Goal: Task Accomplishment & Management: Manage account settings

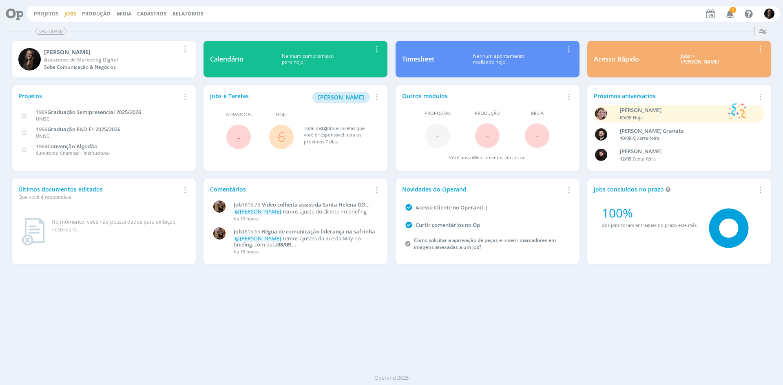
click at [64, 15] on link "Jobs" at bounding box center [70, 13] width 12 height 7
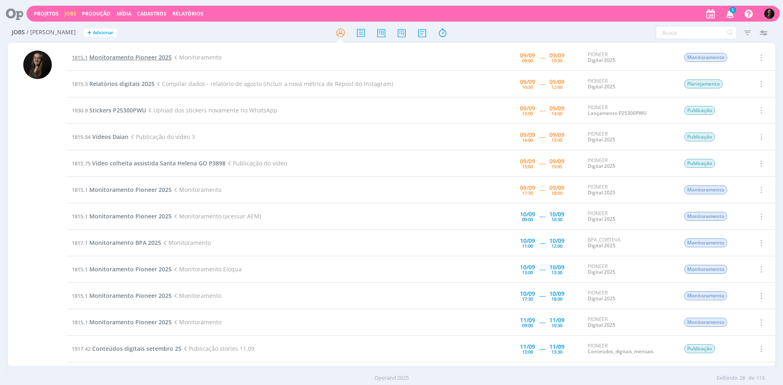
click at [151, 53] on span "Monitoramento Pioneer 2025" at bounding box center [130, 57] width 82 height 8
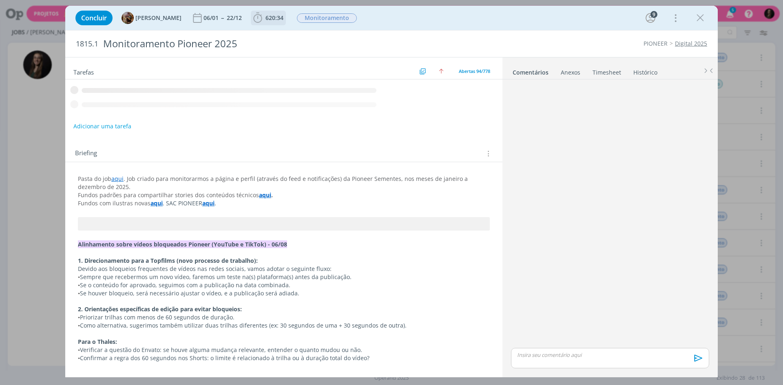
click at [276, 14] on span "620:34" at bounding box center [274, 18] width 18 height 8
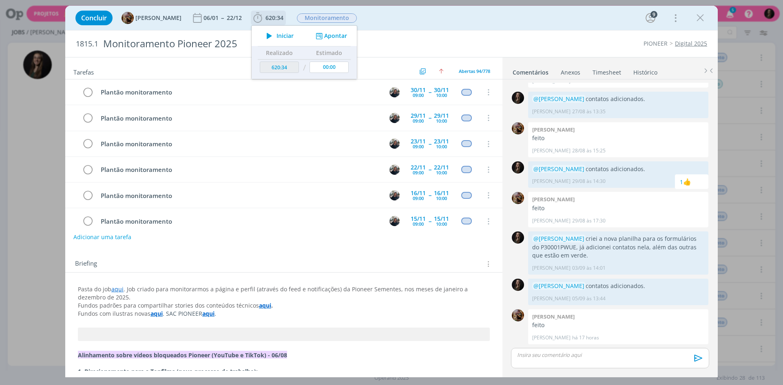
scroll to position [2282, 0]
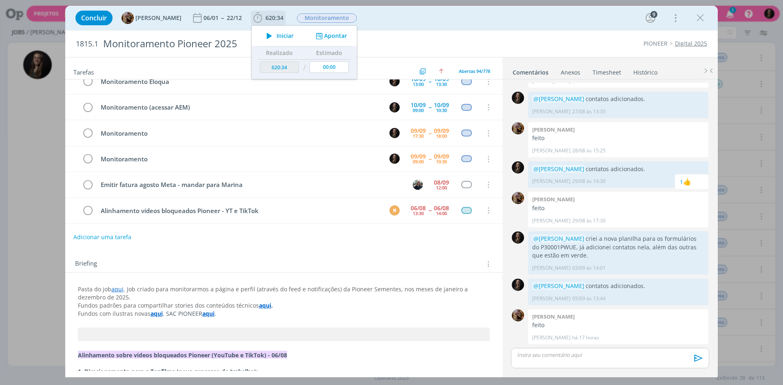
click at [276, 34] on icon "dialog" at bounding box center [269, 36] width 14 height 11
click at [451, 22] on div "Concluir [PERSON_NAME] 06/01 -- 22/12 620:34 Iniciar Apontar Data * [DATE] Hora…" at bounding box center [391, 18] width 640 height 20
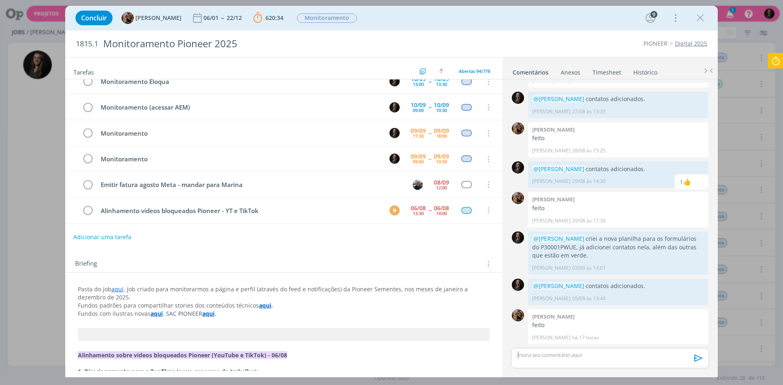
drag, startPoint x: 610, startPoint y: 338, endPoint x: 525, endPoint y: 177, distance: 181.9
click at [525, 177] on body "Projetos Jobs Produção [GEOGRAPHIC_DATA] Cadastros Relatórios 5 Notificações Ce…" at bounding box center [391, 192] width 783 height 385
click at [618, 330] on div "[PERSON_NAME] feito [PERSON_NAME] há 17 horas 👍" at bounding box center [618, 327] width 180 height 35
click at [769, 58] on icon at bounding box center [775, 61] width 15 height 16
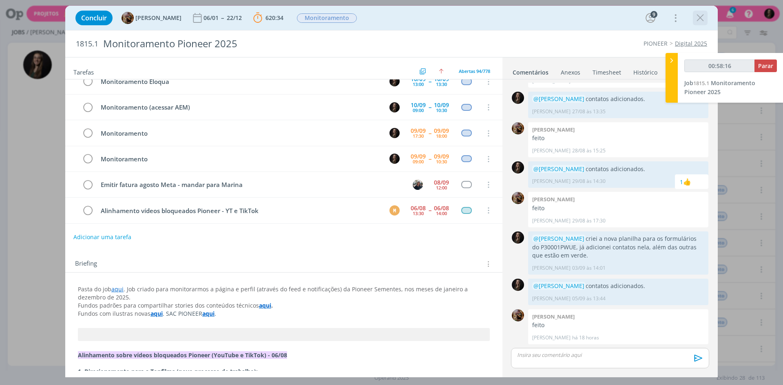
click at [700, 16] on icon "dialog" at bounding box center [700, 18] width 12 height 12
click at [672, 59] on div at bounding box center [391, 192] width 783 height 385
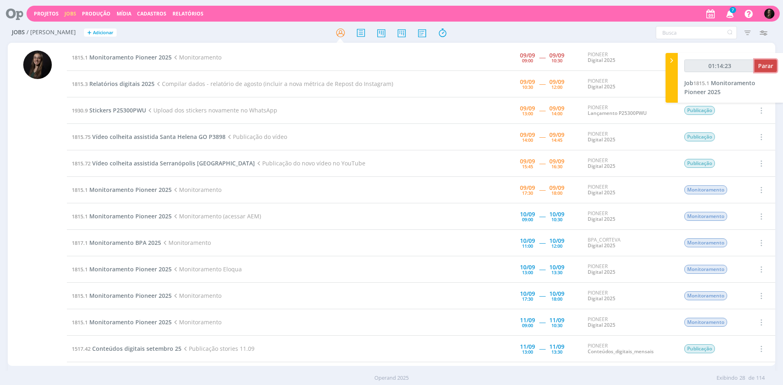
click at [774, 68] on button "Parar" at bounding box center [765, 66] width 22 height 13
click at [766, 66] on span "Parar" at bounding box center [765, 66] width 15 height 8
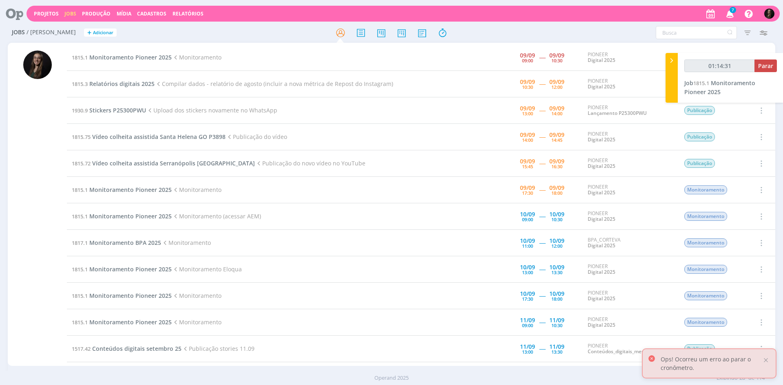
type input "01:15:00"
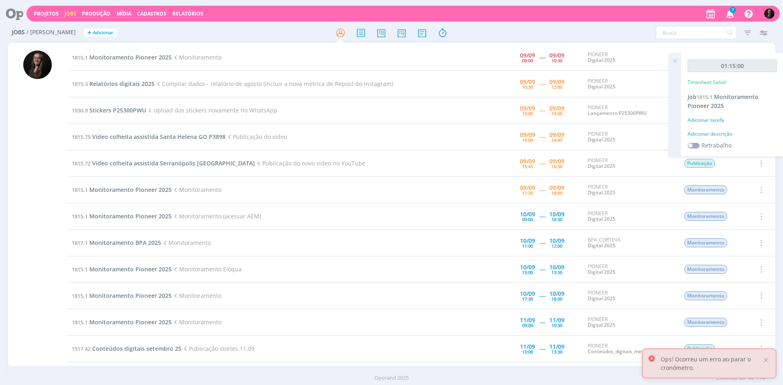
click at [722, 127] on div "01:15:00 Timesheet Salvo! Job 1815.1 Monitoramento Pioneer 2025 Adicionar taref…" at bounding box center [732, 105] width 102 height 104
click at [720, 140] on div "01:15:00 Timesheet Salvo! Job 1815.1 Monitoramento Pioneer 2025 Adicionar taref…" at bounding box center [732, 105] width 102 height 104
click at [719, 135] on div "Adicionar descrição" at bounding box center [732, 133] width 89 height 7
click at [718, 133] on textarea at bounding box center [732, 147] width 85 height 29
type textarea "monitoramento"
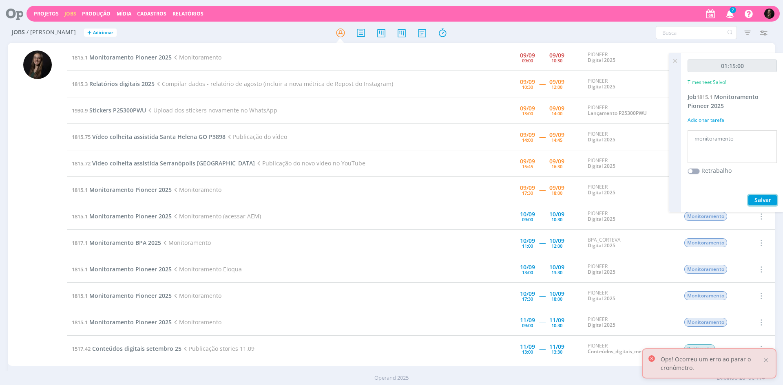
click at [748, 195] on button "Salvar" at bounding box center [762, 200] width 29 height 10
click at [157, 57] on span "Monitoramento Pioneer 2025" at bounding box center [130, 57] width 82 height 8
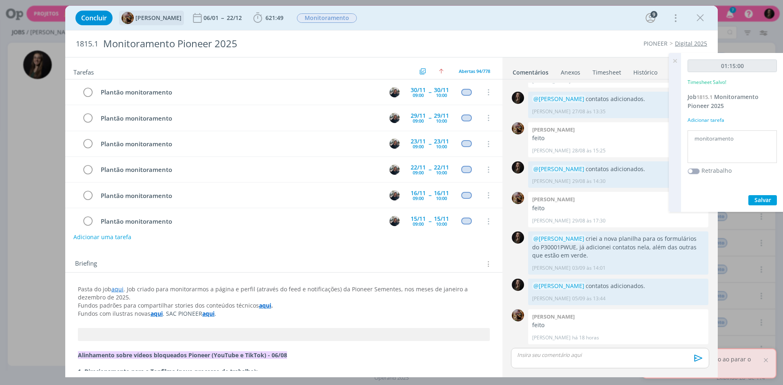
scroll to position [2282, 0]
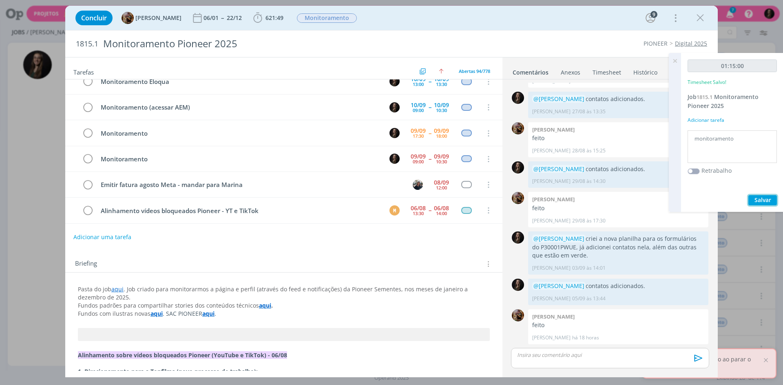
click at [759, 199] on span "Salvar" at bounding box center [762, 200] width 17 height 8
click at [761, 198] on span "Salvar" at bounding box center [762, 200] width 17 height 8
click at [673, 60] on icon at bounding box center [675, 61] width 15 height 16
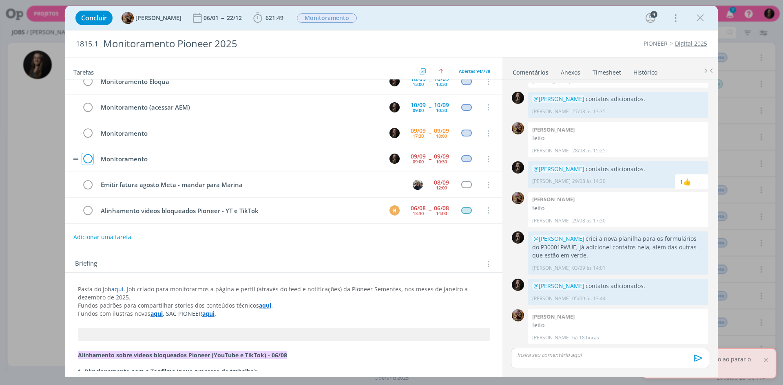
click at [88, 162] on icon "dialog" at bounding box center [87, 159] width 11 height 12
click at [704, 16] on icon "dialog" at bounding box center [700, 18] width 12 height 12
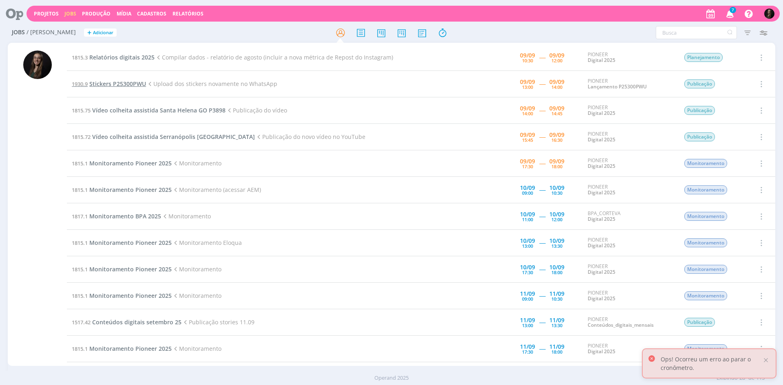
click at [129, 84] on span "Stickers P25300PWU" at bounding box center [117, 84] width 57 height 8
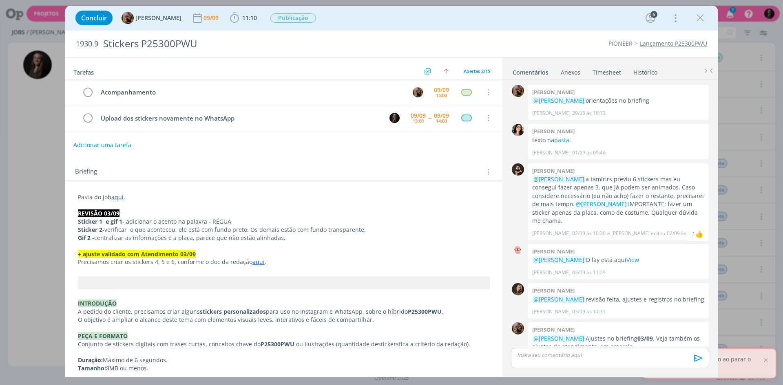
scroll to position [491, 0]
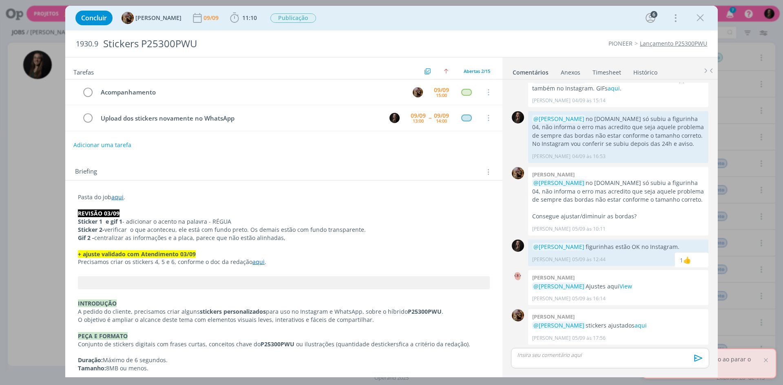
drag, startPoint x: 698, startPoint y: 17, endPoint x: 292, endPoint y: 88, distance: 412.0
click at [698, 17] on icon "dialog" at bounding box center [700, 18] width 12 height 12
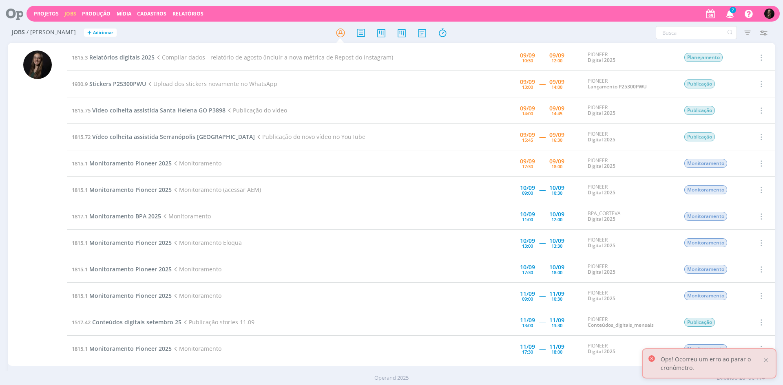
click at [129, 56] on span "Relatórios digitais 2025" at bounding box center [121, 57] width 65 height 8
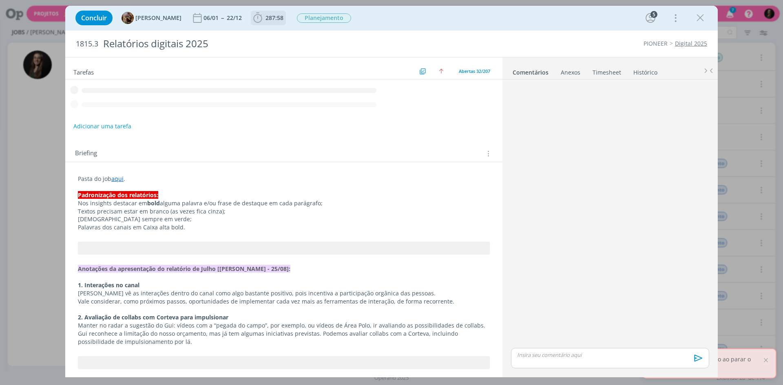
click at [281, 18] on span "287:58" at bounding box center [274, 18] width 18 height 8
click at [264, 18] on icon "dialog" at bounding box center [258, 18] width 12 height 12
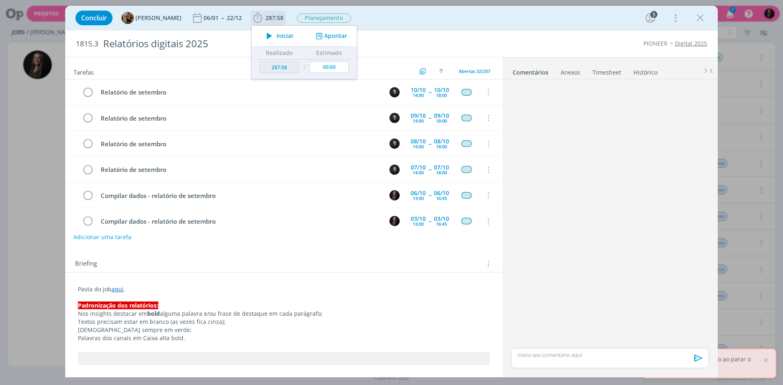
click at [264, 18] on icon "dialog" at bounding box center [258, 18] width 12 height 12
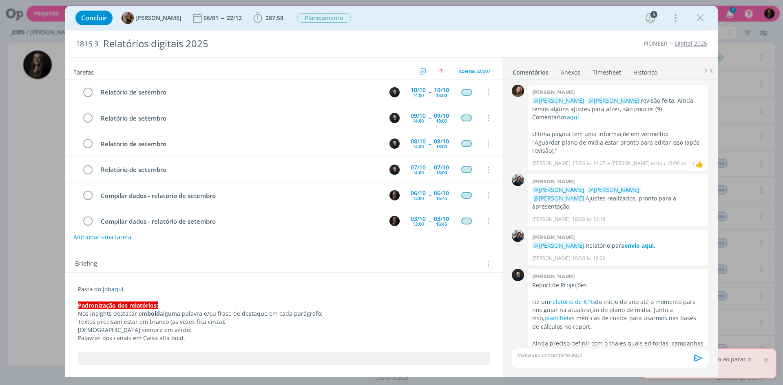
scroll to position [682, 0]
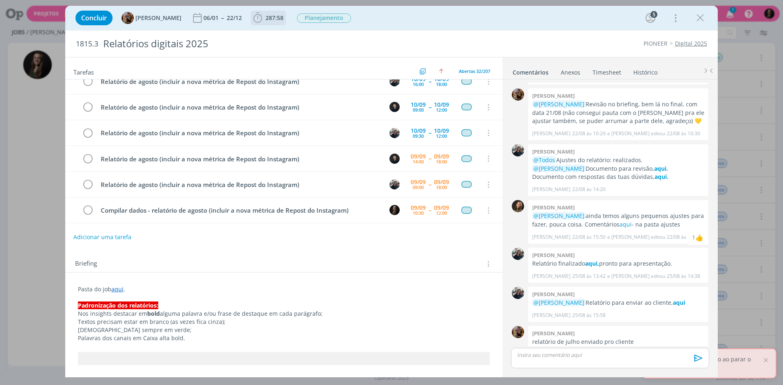
click at [273, 13] on span "287:58" at bounding box center [268, 18] width 33 height 12
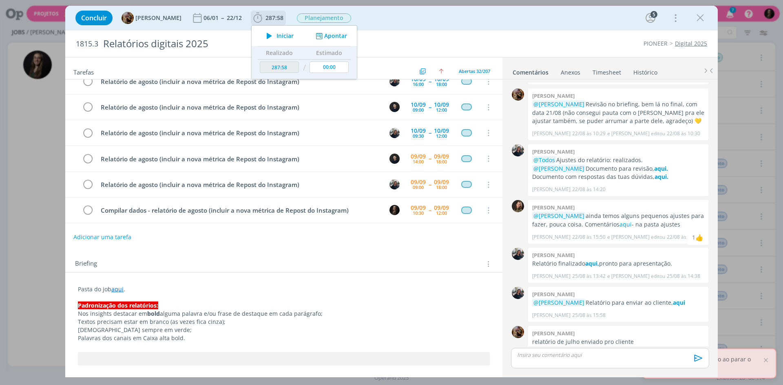
click at [283, 36] on span "Iniciar" at bounding box center [284, 36] width 17 height 6
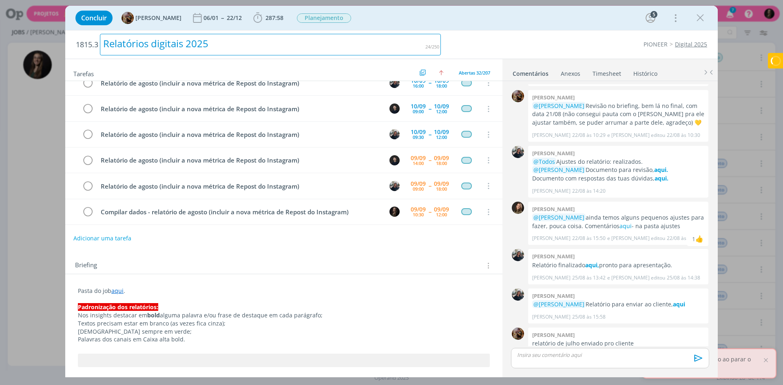
click at [388, 30] on div "1815.3 Relatórios digitais 2025 PIONEER Digital 2025 Tarefas Usar Job de templa…" at bounding box center [391, 203] width 652 height 347
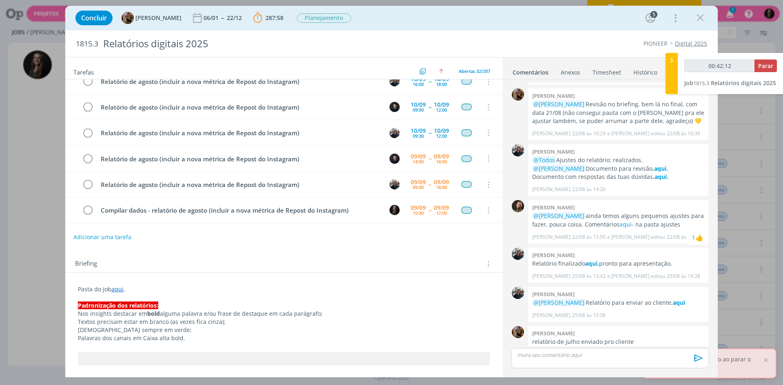
type input "00:42:13"
click at [767, 66] on span "Parar" at bounding box center [765, 66] width 15 height 8
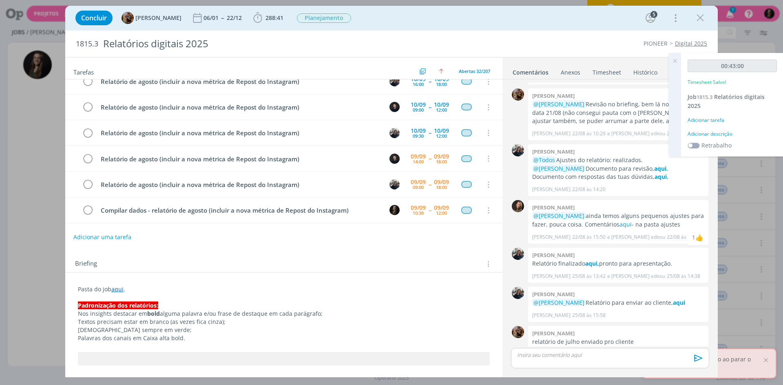
click at [721, 131] on div "Adicionar descrição" at bounding box center [732, 133] width 89 height 7
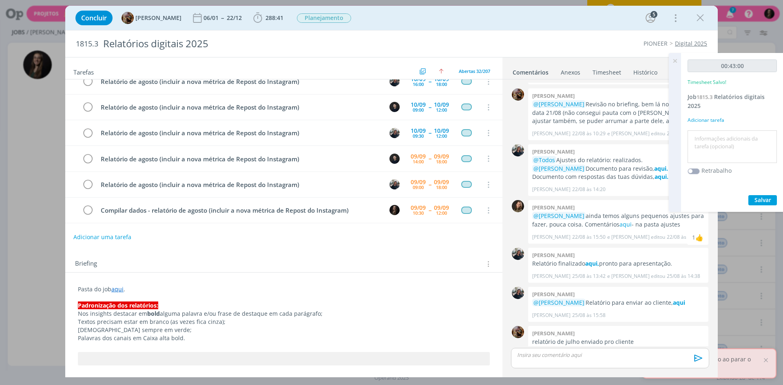
click at [721, 145] on textarea at bounding box center [732, 147] width 85 height 29
type textarea "compilar dados"
click at [748, 195] on button "Salvar" at bounding box center [762, 200] width 29 height 10
drag, startPoint x: 675, startPoint y: 63, endPoint x: 680, endPoint y: 58, distance: 6.9
click at [680, 58] on icon at bounding box center [675, 61] width 15 height 16
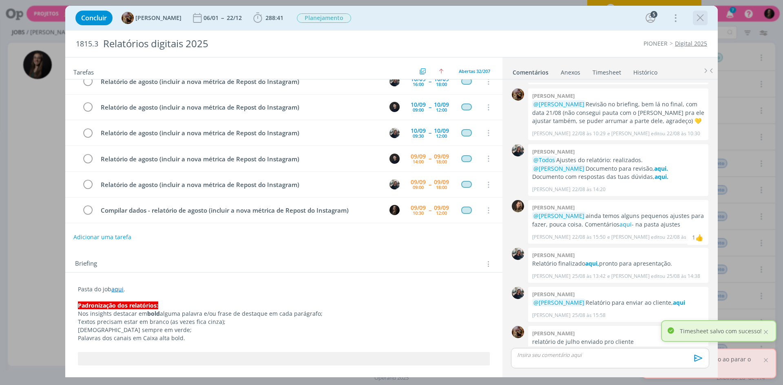
click at [697, 18] on icon "dialog" at bounding box center [700, 18] width 12 height 12
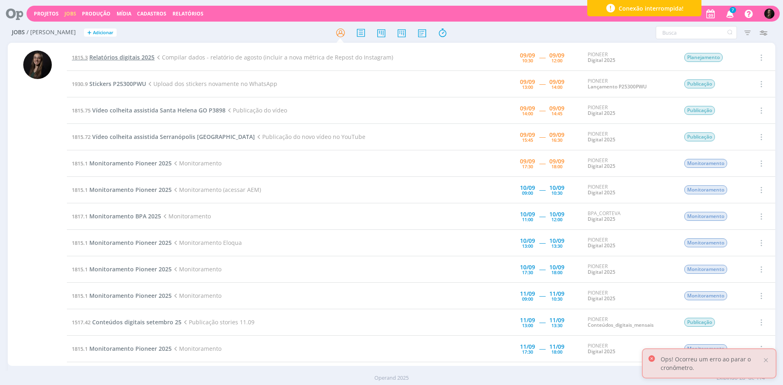
click at [141, 57] on span "Relatórios digitais 2025" at bounding box center [121, 57] width 65 height 8
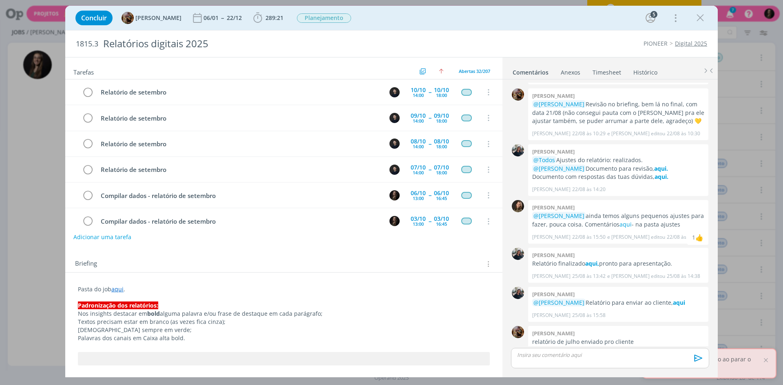
scroll to position [682, 0]
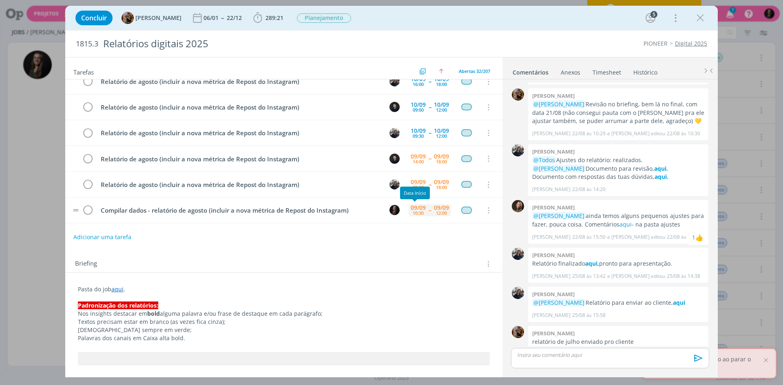
click at [414, 206] on div "09/09" at bounding box center [418, 208] width 15 height 6
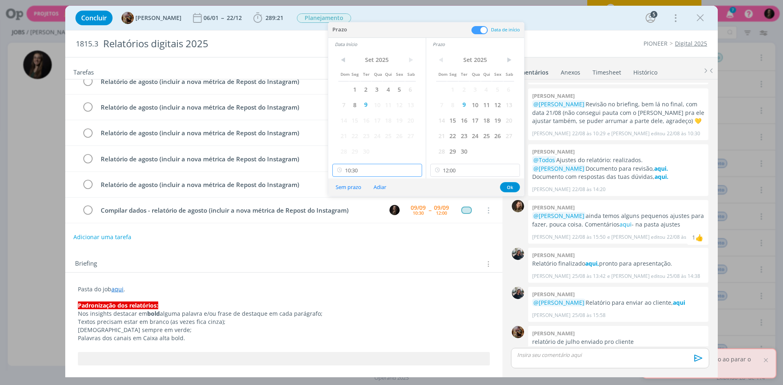
click at [377, 168] on input "10:30" at bounding box center [377, 170] width 90 height 13
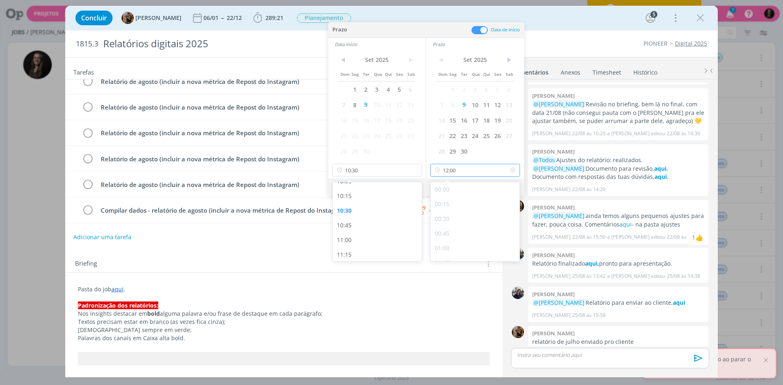
click at [468, 166] on input "12:00" at bounding box center [475, 170] width 90 height 13
click at [453, 241] on div "17:30" at bounding box center [476, 248] width 91 height 15
type input "17:30"
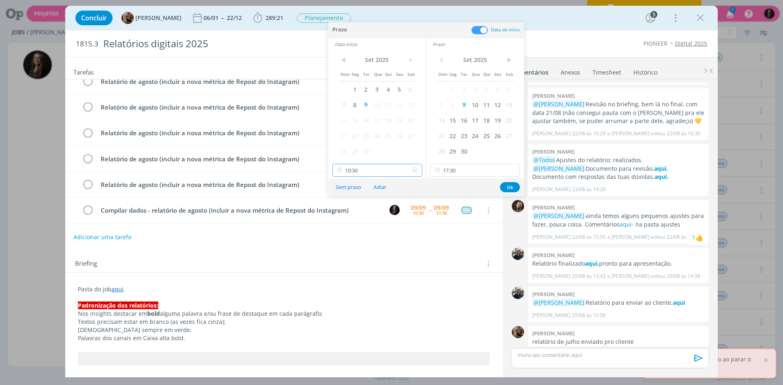
click at [404, 164] on input "10:30" at bounding box center [377, 170] width 90 height 13
click at [357, 195] on div "16:30" at bounding box center [378, 196] width 91 height 15
type input "16:30"
click at [513, 188] on button "Ok" at bounding box center [510, 187] width 20 height 10
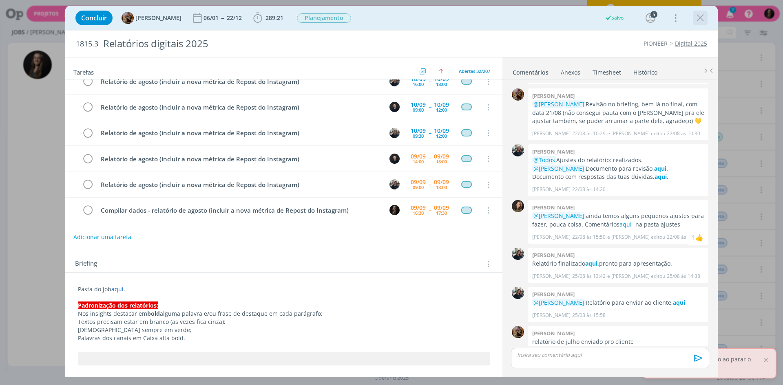
click at [692, 18] on div "Concluir [PERSON_NAME] 06/01 -- 22/12 289:21 Iniciar Apontar Data * [DATE] Hora…" at bounding box center [391, 18] width 640 height 20
click at [699, 17] on icon "dialog" at bounding box center [700, 18] width 12 height 12
